Goal: Find specific page/section: Find specific page/section

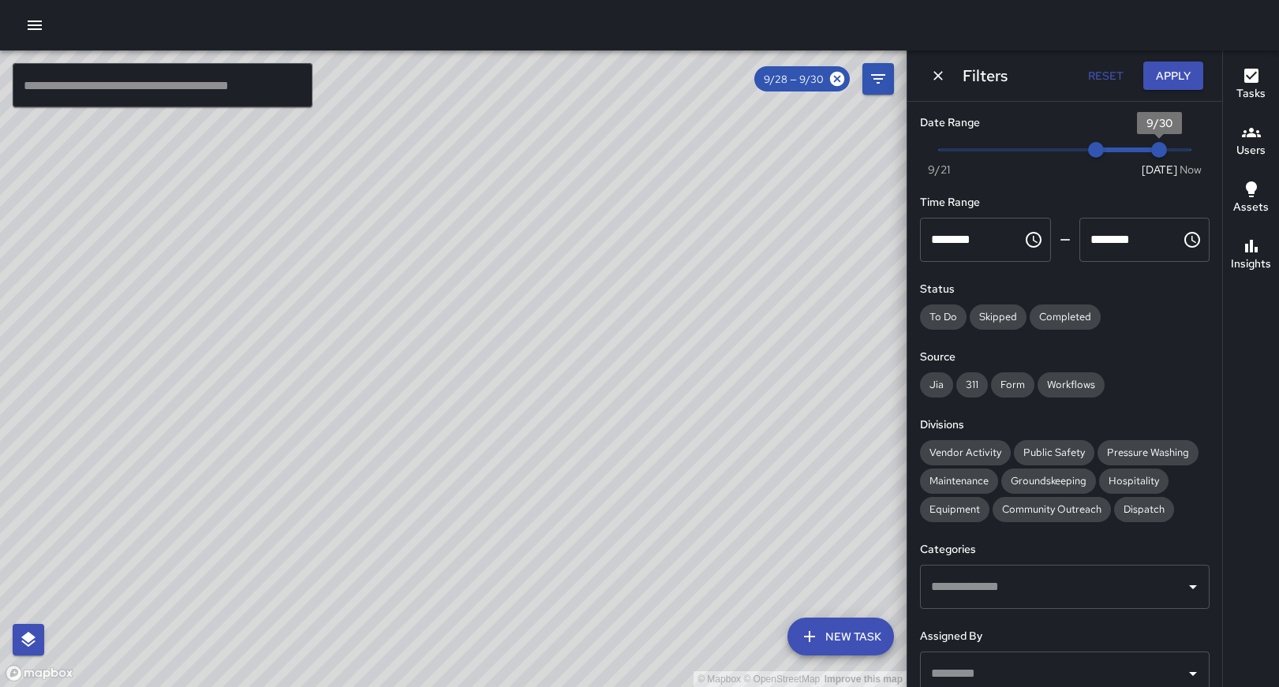
type input "*"
drag, startPoint x: 1152, startPoint y: 147, endPoint x: 1207, endPoint y: 146, distance: 55.2
click at [1207, 146] on div "Date Range Now [DATE] [DATE] 9:34 pm Time Range ******** ​ ******** ​ Status To…" at bounding box center [1064, 394] width 315 height 585
type input "*"
drag, startPoint x: 1096, startPoint y: 153, endPoint x: 1199, endPoint y: 155, distance: 103.4
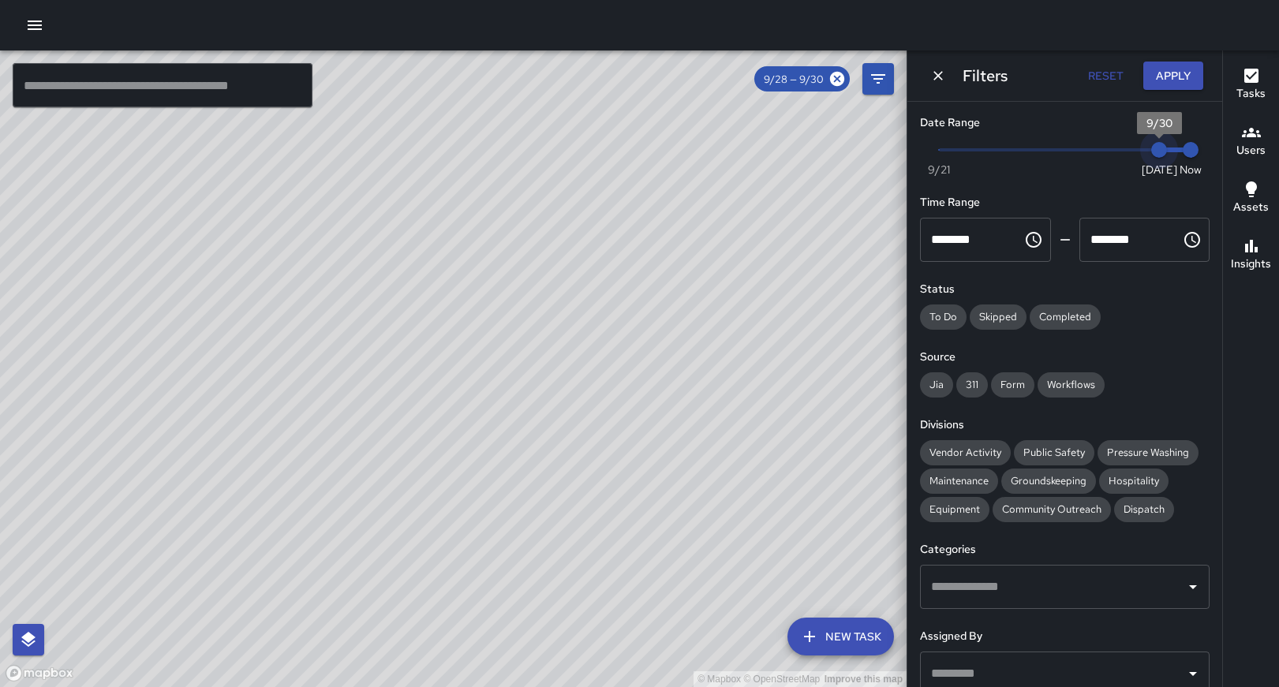
click at [1199, 155] on div "Date Range Now Today 9/21 9/30 9:34 pm Time Range ******** ​ ******** ​ Status …" at bounding box center [1064, 394] width 315 height 585
drag, startPoint x: 1153, startPoint y: 88, endPoint x: 1163, endPoint y: 88, distance: 9.5
click at [1154, 88] on button "Apply" at bounding box center [1173, 76] width 60 height 29
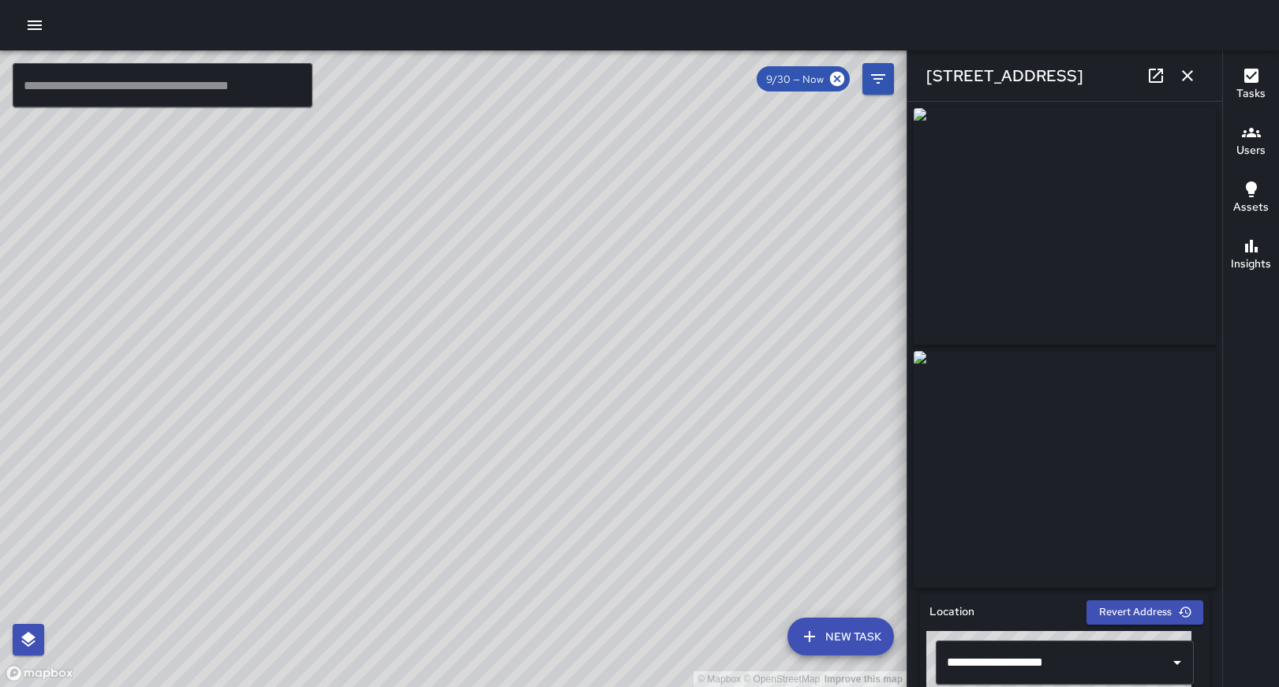
drag, startPoint x: 638, startPoint y: 290, endPoint x: 638, endPoint y: 463, distance: 172.8
click at [638, 463] on div "© Mapbox © OpenStreetMap Improve this map" at bounding box center [453, 368] width 907 height 637
click at [46, 26] on button "button" at bounding box center [35, 25] width 32 height 32
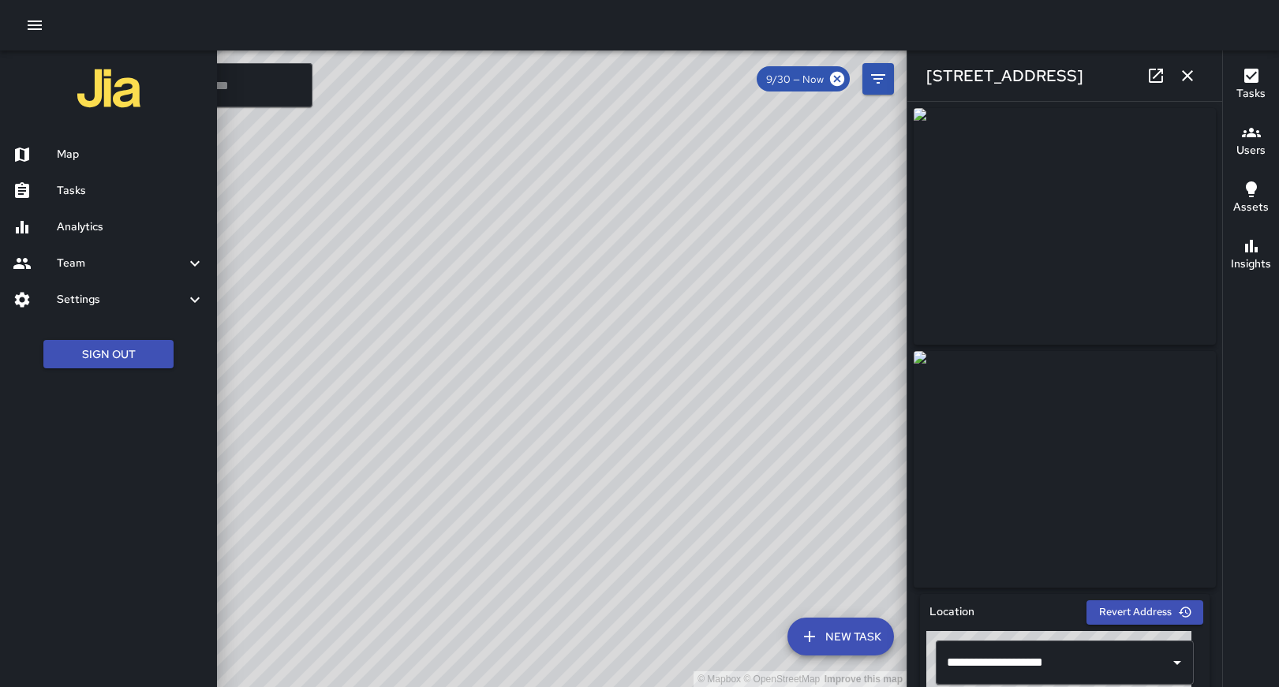
click at [307, 154] on div at bounding box center [639, 343] width 1279 height 687
